Goal: Check status: Check status

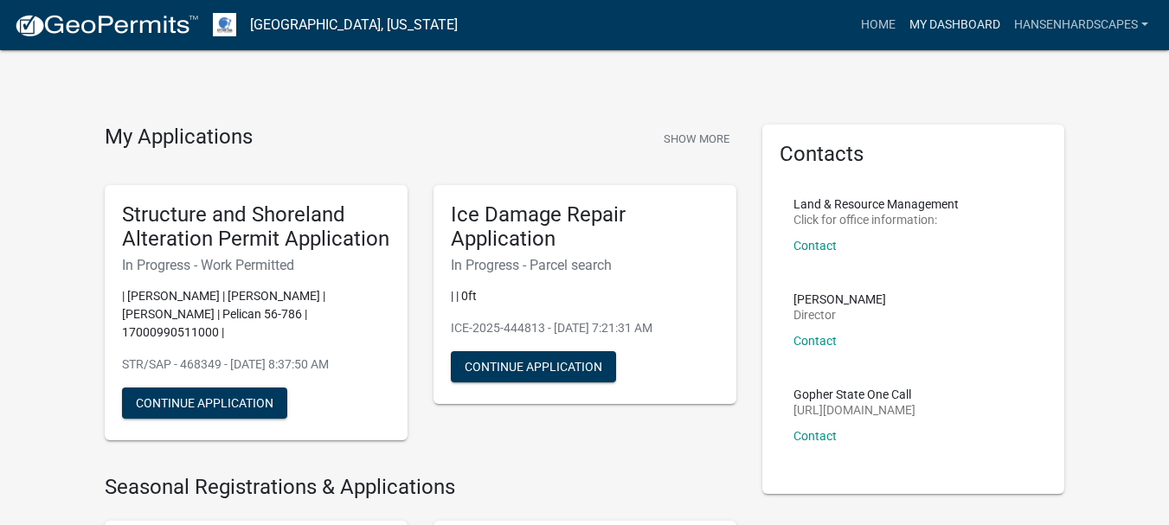
click at [960, 17] on link "My Dashboard" at bounding box center [955, 25] width 105 height 33
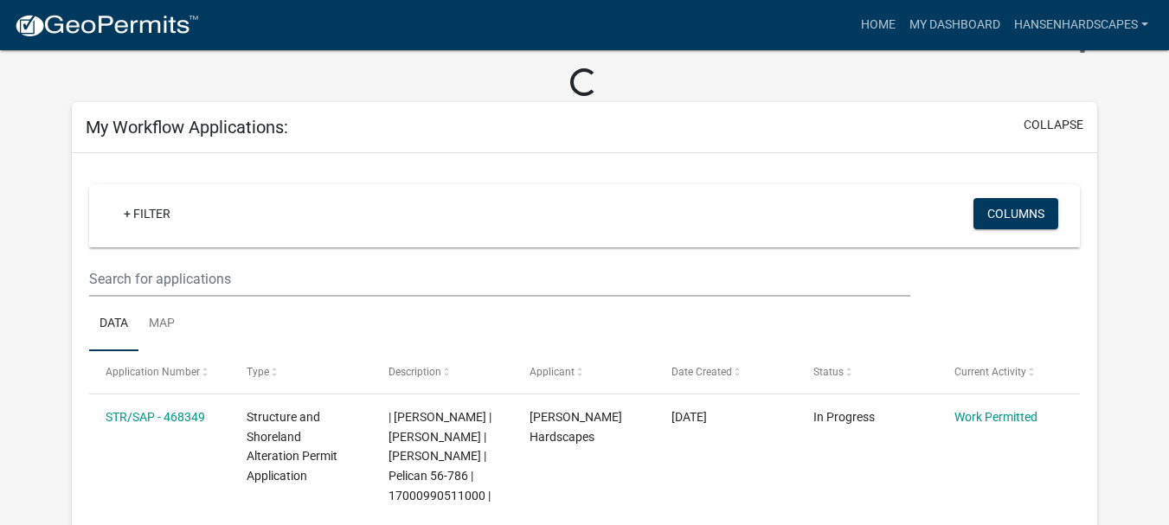
scroll to position [114, 0]
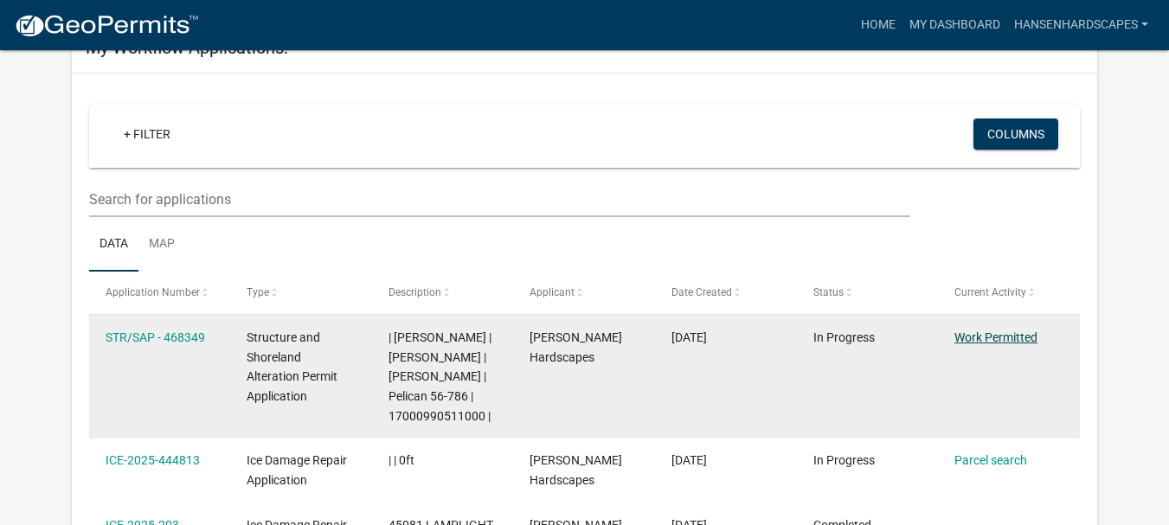
click at [997, 337] on link "Work Permitted" at bounding box center [996, 338] width 83 height 14
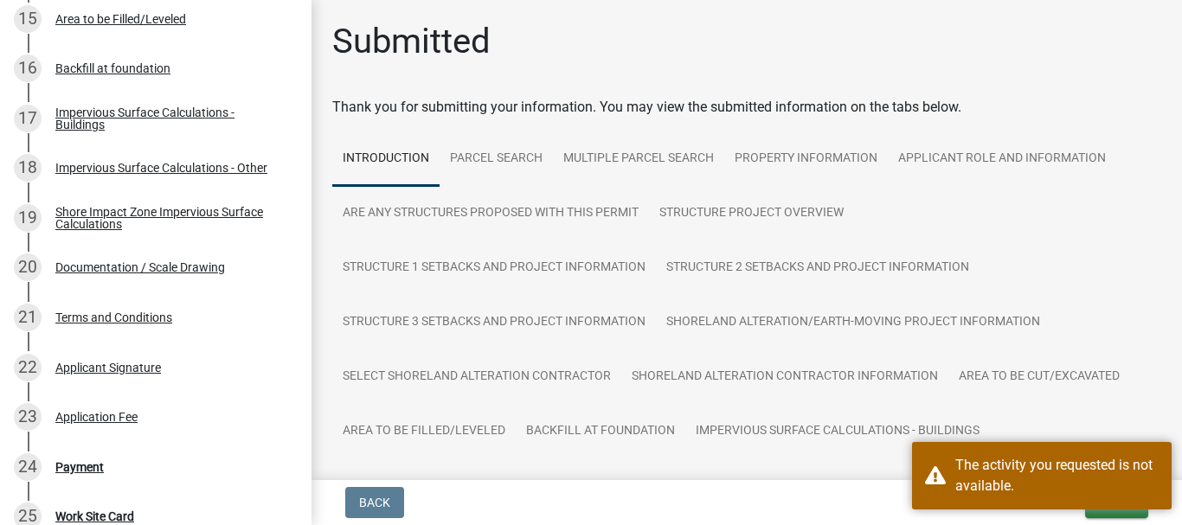
scroll to position [1241, 0]
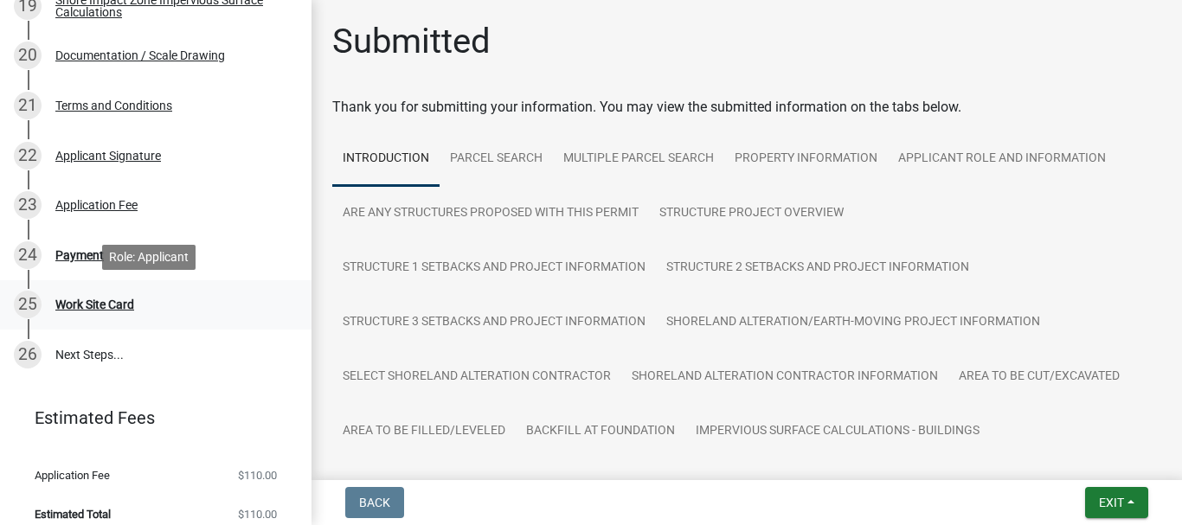
click at [108, 301] on div "Work Site Card" at bounding box center [94, 305] width 79 height 12
click at [95, 348] on link "26 Next Steps..." at bounding box center [156, 355] width 312 height 50
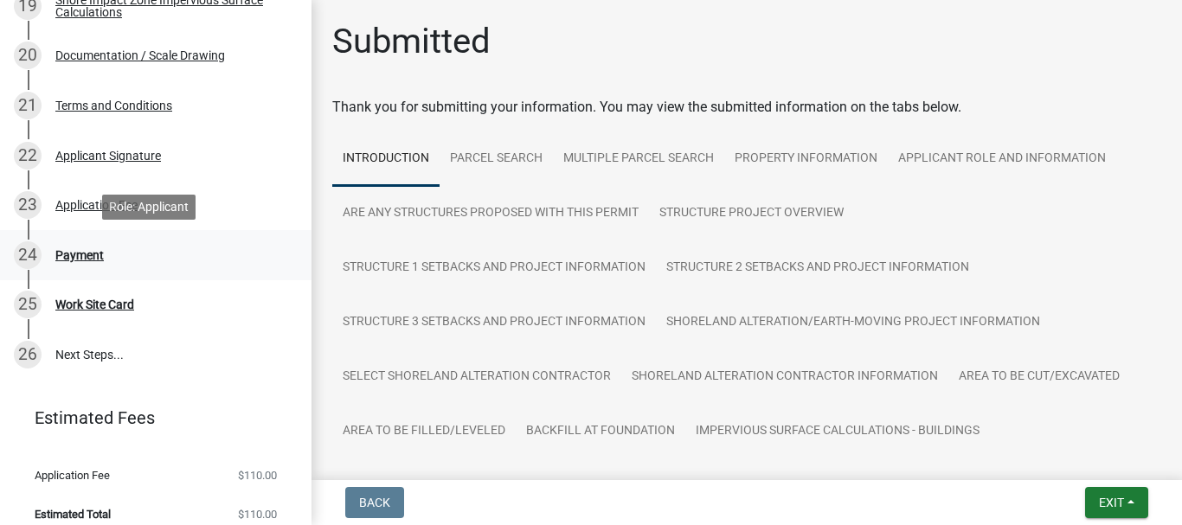
click at [91, 258] on div "Payment" at bounding box center [79, 255] width 48 height 12
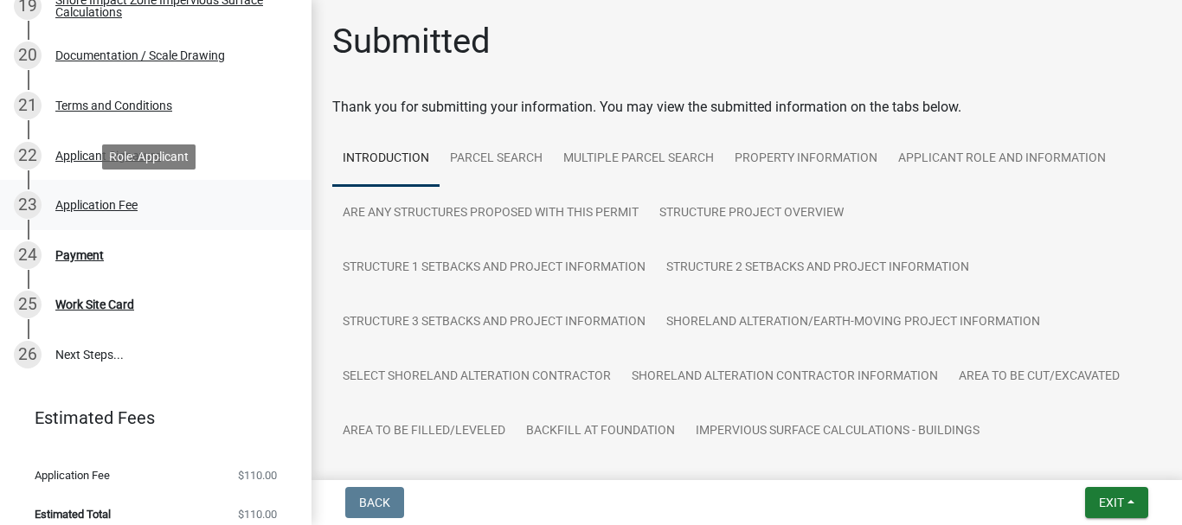
click at [92, 196] on div "23 Application Fee" at bounding box center [149, 205] width 270 height 28
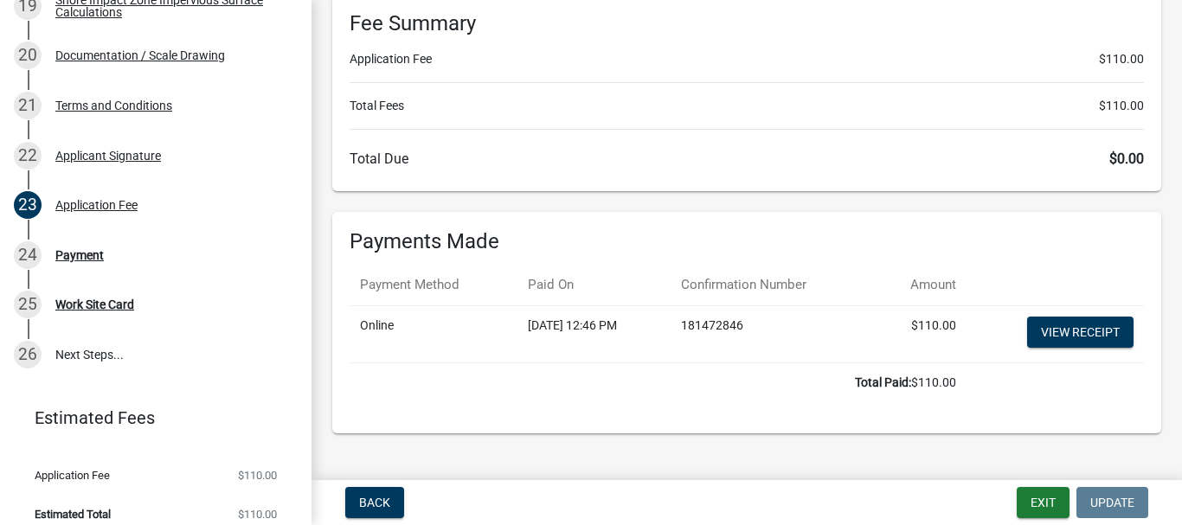
scroll to position [241, 0]
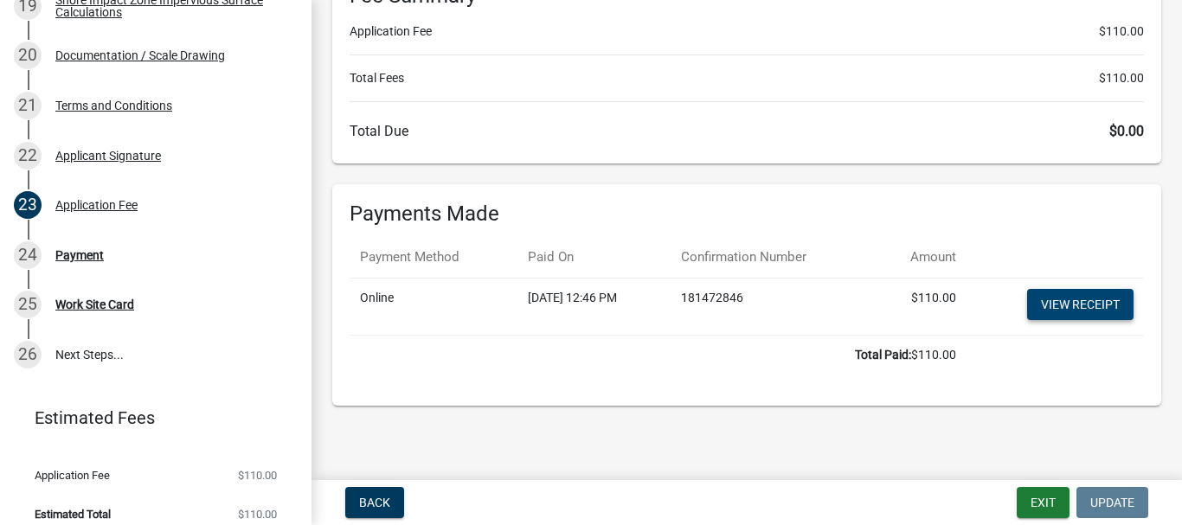
click at [1060, 303] on link "View receipt" at bounding box center [1080, 304] width 106 height 31
click at [68, 257] on div "Payment" at bounding box center [79, 255] width 48 height 12
click at [77, 252] on div "Payment" at bounding box center [79, 255] width 48 height 12
